Goal: Information Seeking & Learning: Learn about a topic

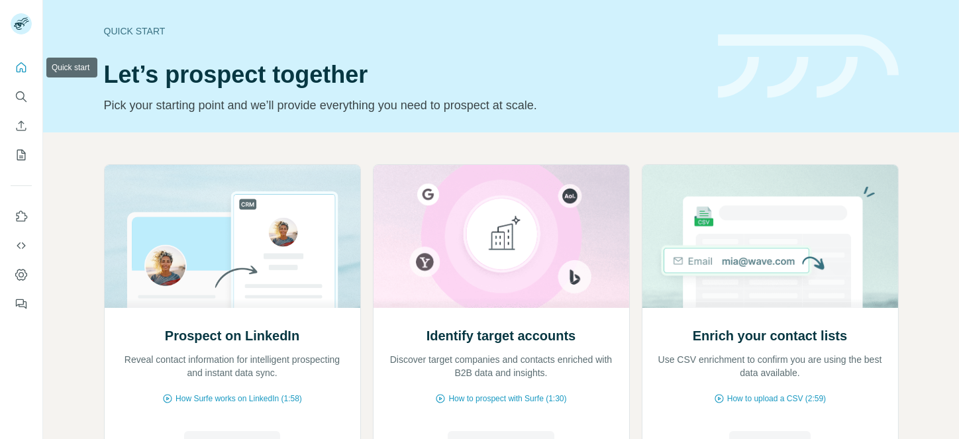
click at [30, 87] on button "Search" at bounding box center [21, 97] width 21 height 24
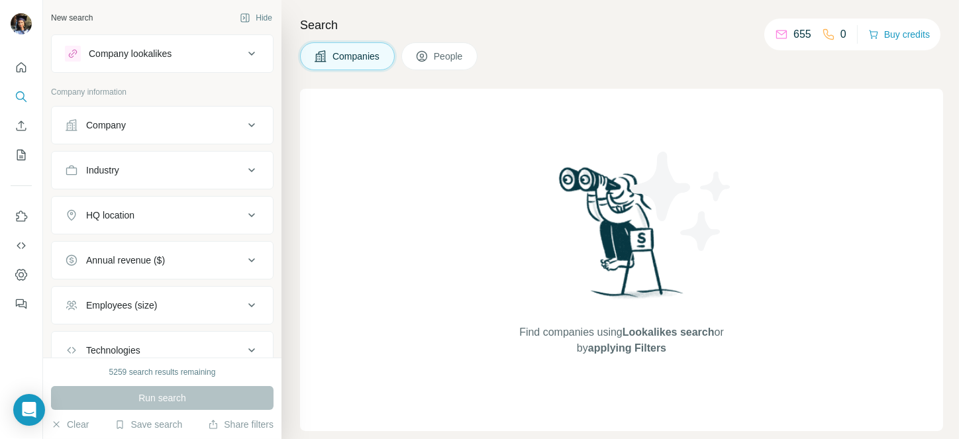
click at [160, 111] on button "Company" at bounding box center [162, 125] width 221 height 32
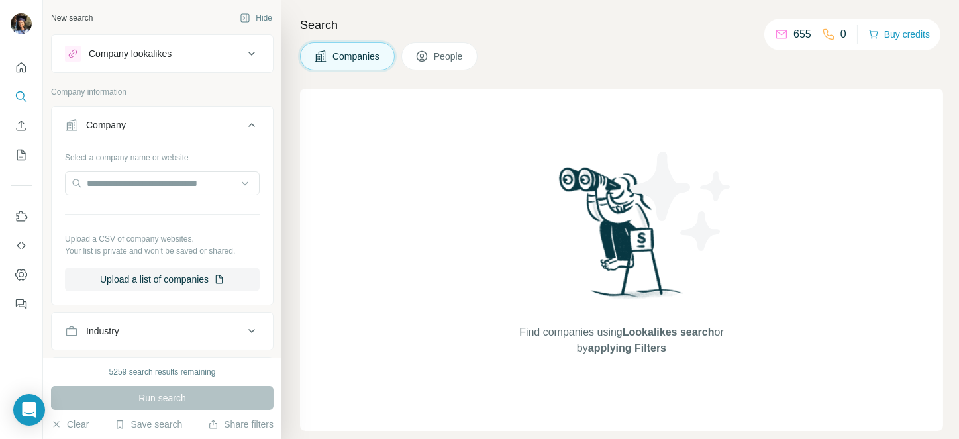
click at [244, 130] on icon at bounding box center [252, 125] width 16 height 16
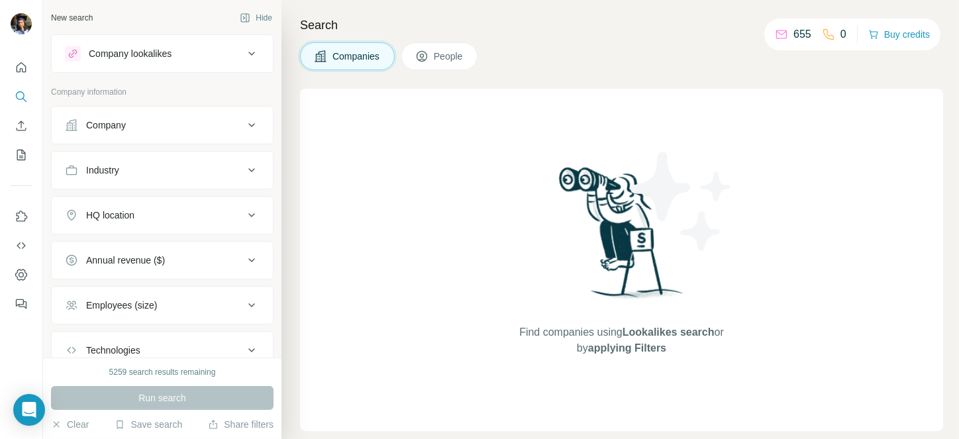
click at [230, 155] on button "Industry" at bounding box center [162, 170] width 221 height 32
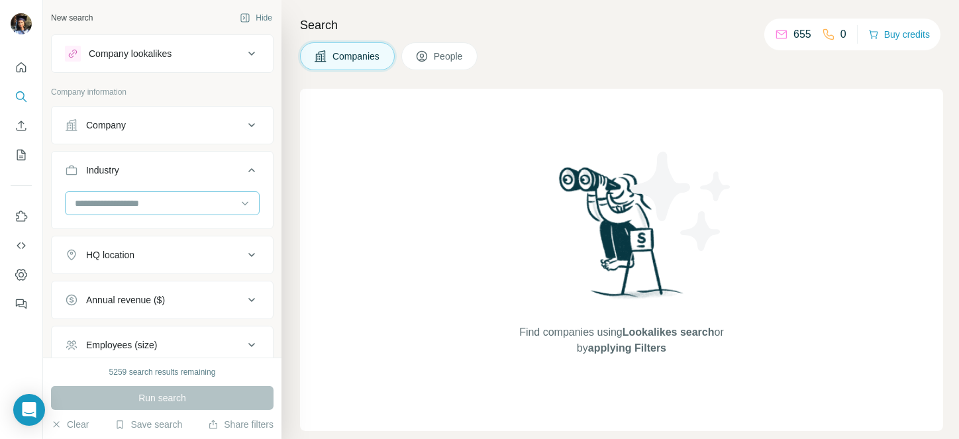
click at [176, 210] on input at bounding box center [156, 203] width 164 height 15
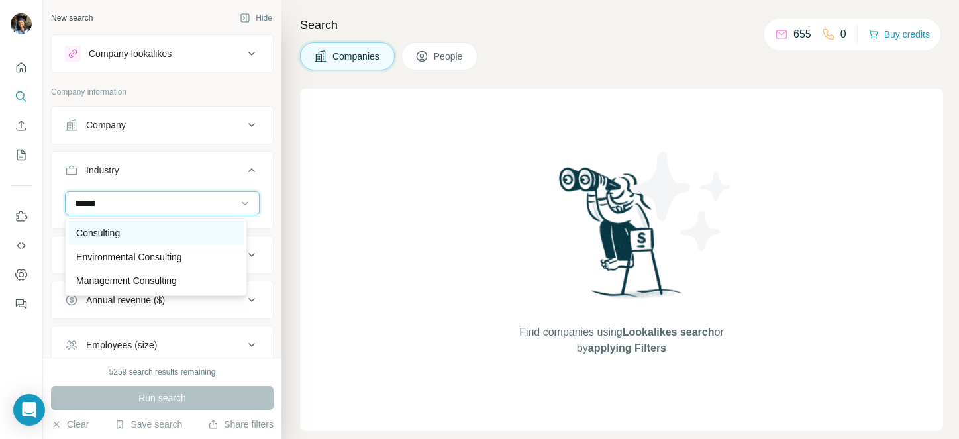
type input "******"
click at [113, 223] on div "Consulting" at bounding box center [156, 233] width 176 height 24
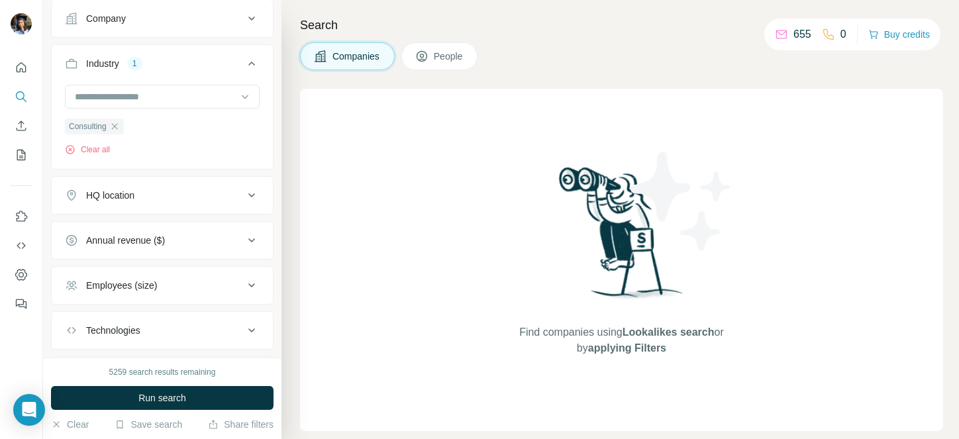
scroll to position [111, 0]
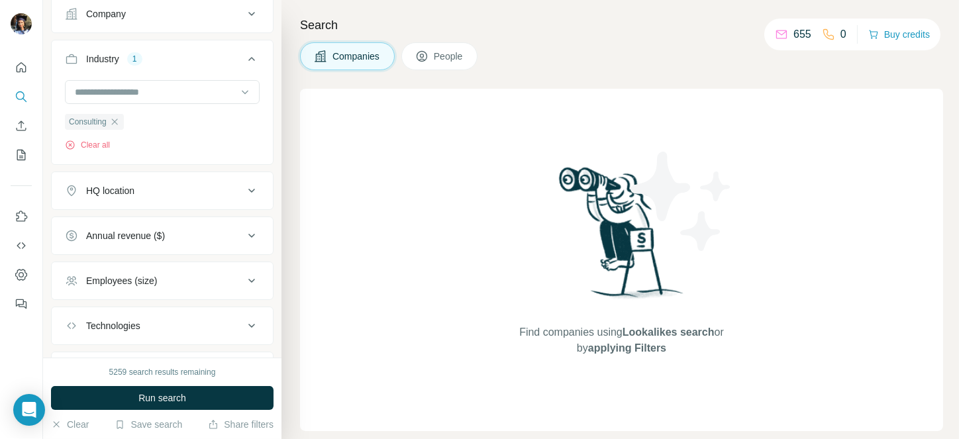
click at [123, 177] on button "HQ location" at bounding box center [162, 191] width 221 height 32
click at [121, 219] on input "text" at bounding box center [162, 224] width 195 height 24
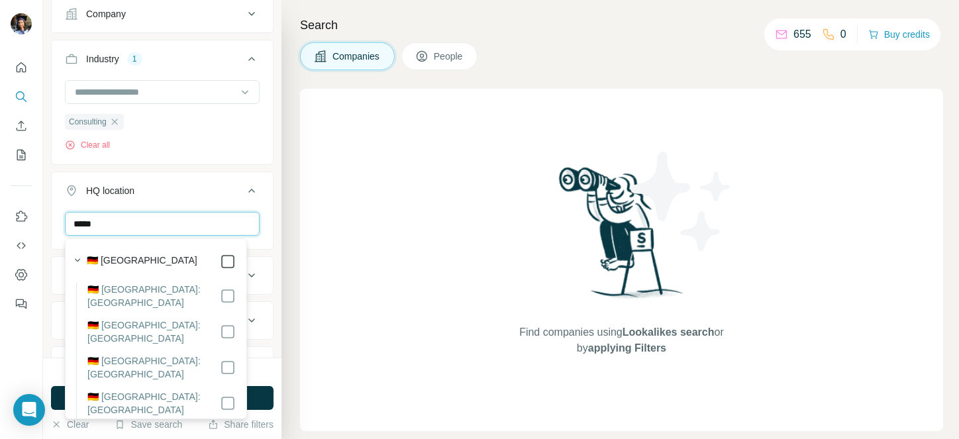
type input "*****"
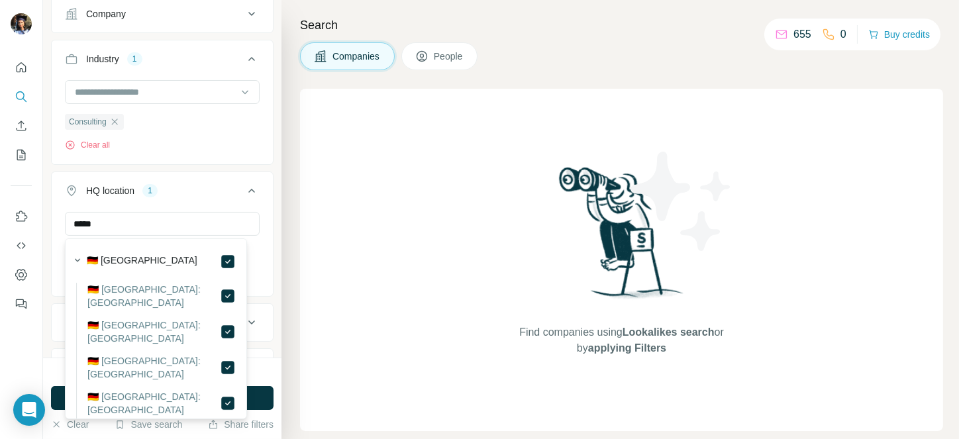
click at [240, 202] on button "HQ location 1" at bounding box center [162, 193] width 221 height 37
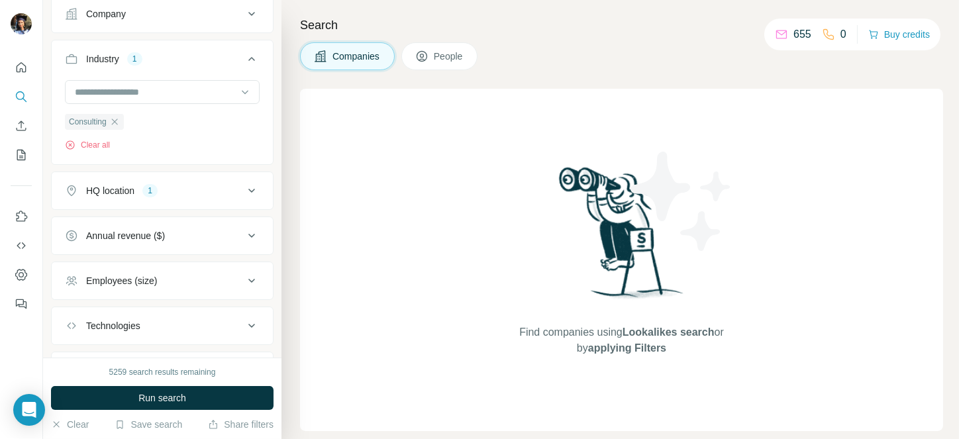
click at [134, 276] on div "Employees (size)" at bounding box center [121, 280] width 71 height 13
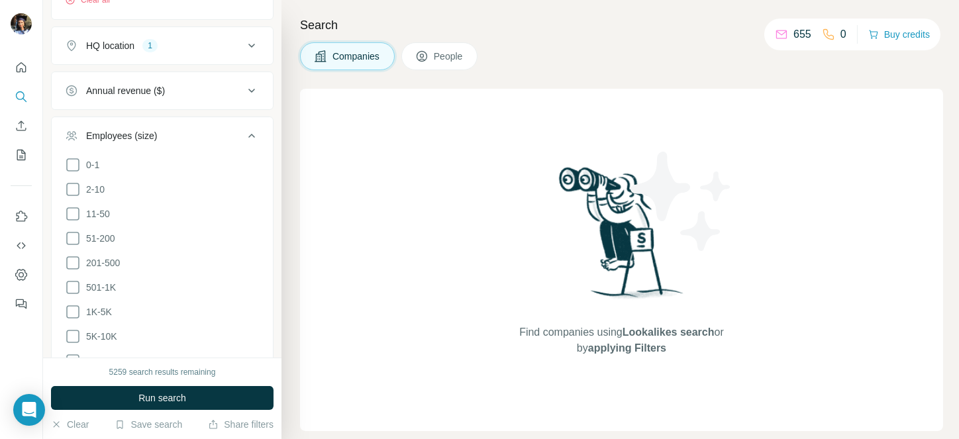
scroll to position [261, 0]
click at [72, 234] on icon at bounding box center [73, 234] width 16 height 16
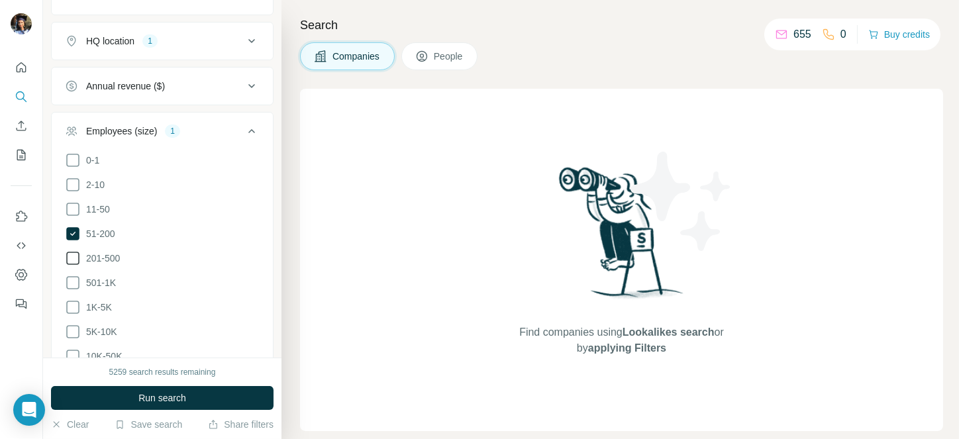
click at [73, 251] on icon at bounding box center [73, 258] width 16 height 16
click at [73, 280] on icon at bounding box center [73, 283] width 16 height 16
click at [68, 311] on icon at bounding box center [73, 307] width 16 height 16
click at [74, 325] on icon at bounding box center [73, 332] width 16 height 16
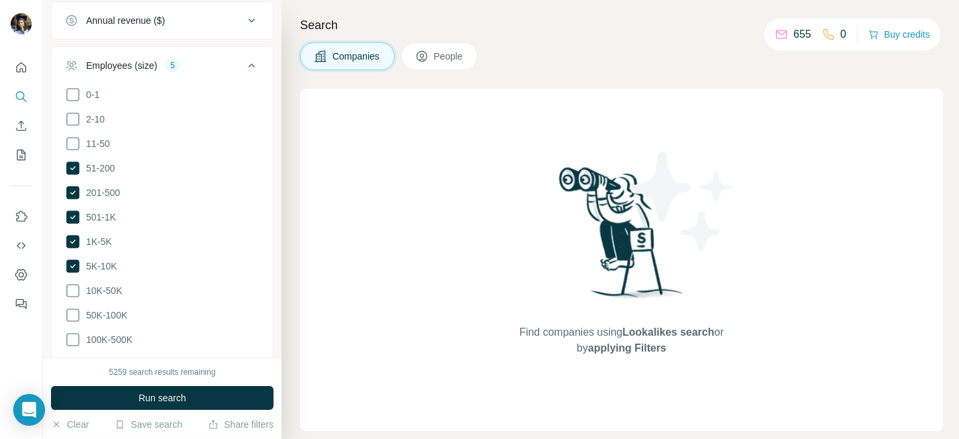
scroll to position [338, 0]
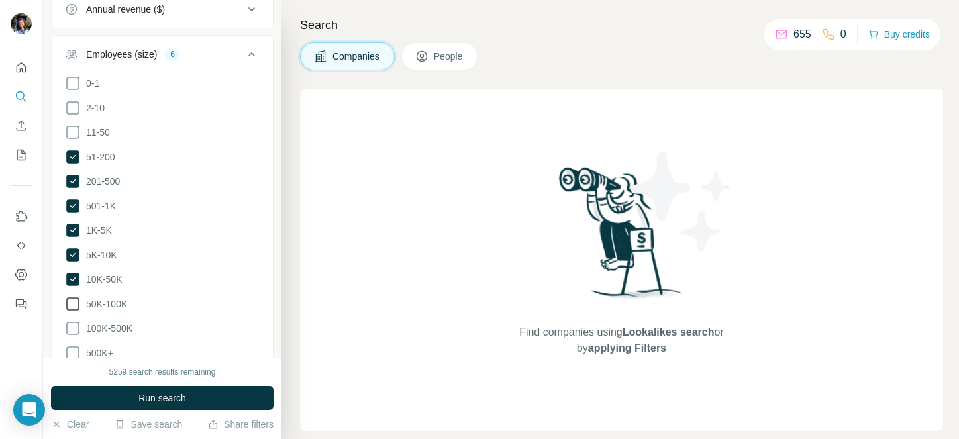
click at [75, 306] on icon at bounding box center [72, 303] width 13 height 13
click at [73, 321] on icon at bounding box center [73, 329] width 16 height 16
click at [74, 352] on icon at bounding box center [73, 353] width 16 height 16
click at [74, 352] on ul "Company Industry 1 Consulting Clear all HQ location 1 Annual revenue ($) Employ…" at bounding box center [162, 126] width 223 height 717
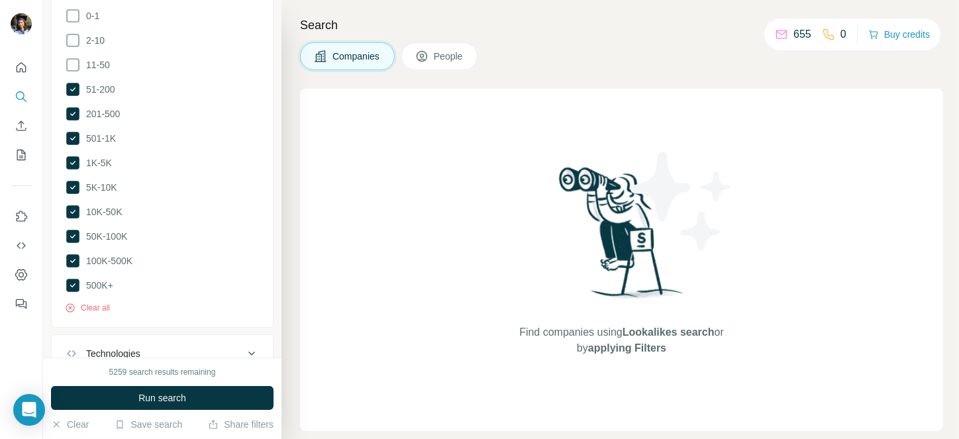
click at [162, 256] on li "100K-500K" at bounding box center [162, 261] width 195 height 17
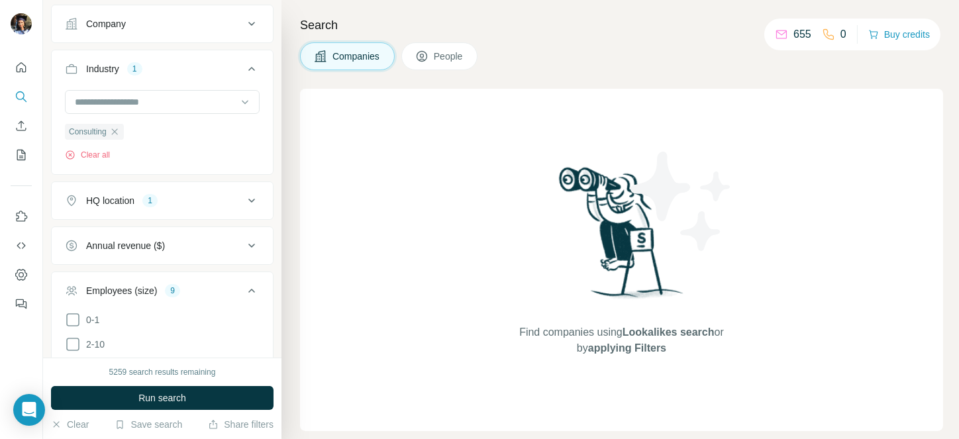
scroll to position [107, 0]
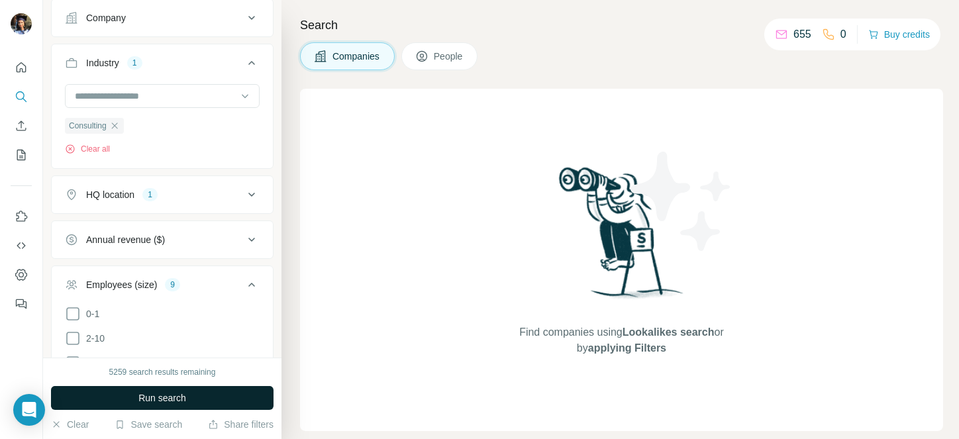
click at [130, 390] on button "Run search" at bounding box center [162, 398] width 223 height 24
